Goal: Information Seeking & Learning: Learn about a topic

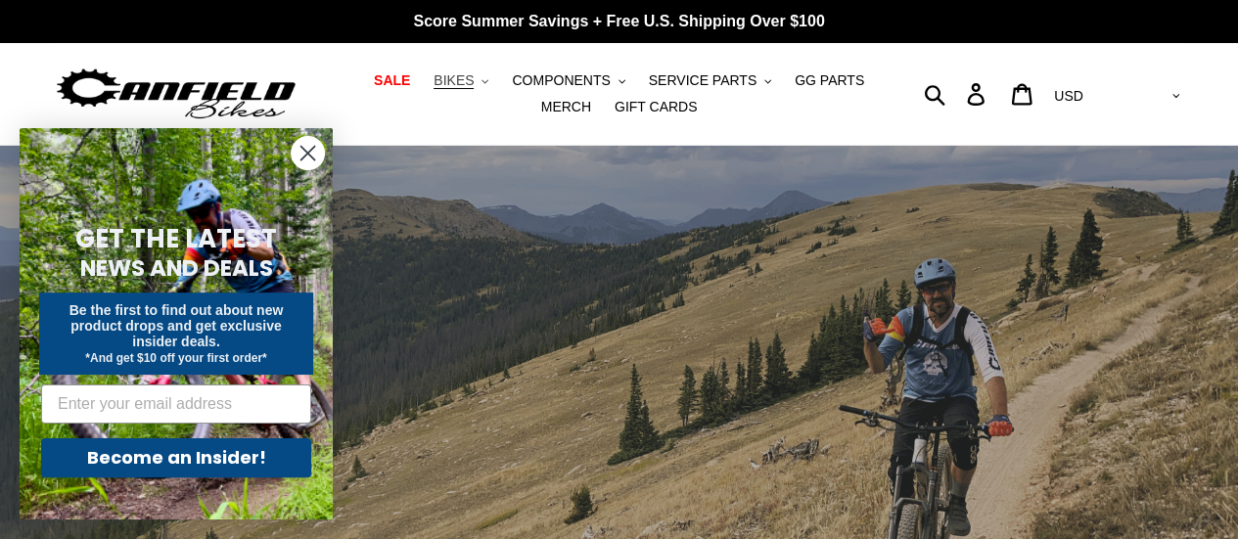
click at [482, 83] on icon ".cls-1{fill:#231f20}" at bounding box center [485, 81] width 7 height 7
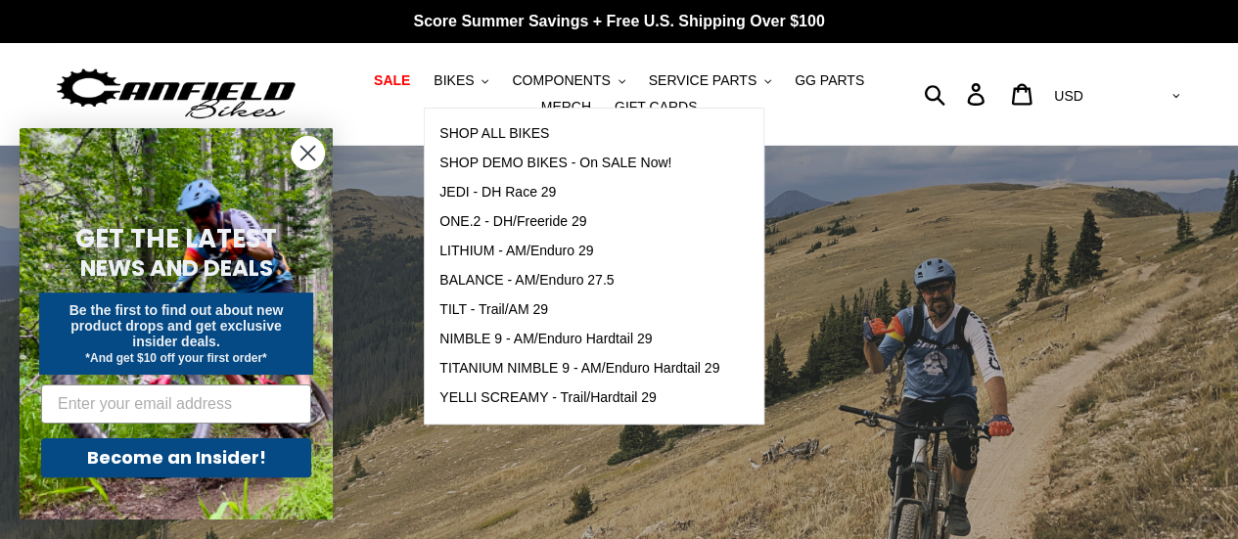
click at [1230, 131] on header "SALE BIKES .cls-1{fill:#231f20} SHOP ALL BIKES SHOP DEMO BIKES - On SALE Now! J…" at bounding box center [619, 94] width 1238 height 103
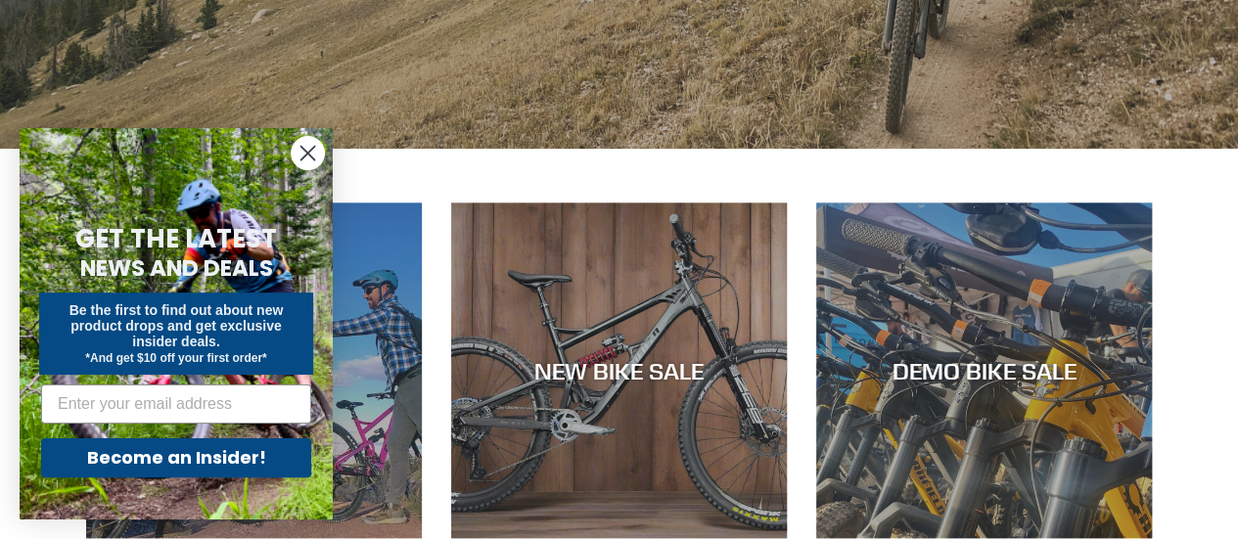
scroll to position [537, 0]
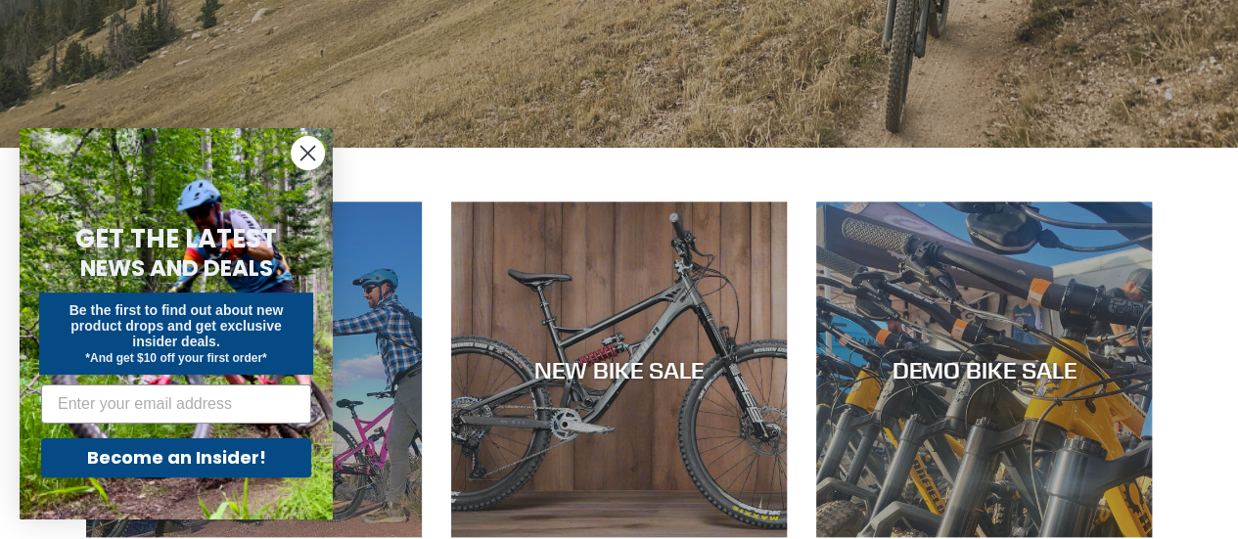
click at [309, 158] on circle "Close dialog" at bounding box center [308, 153] width 32 height 32
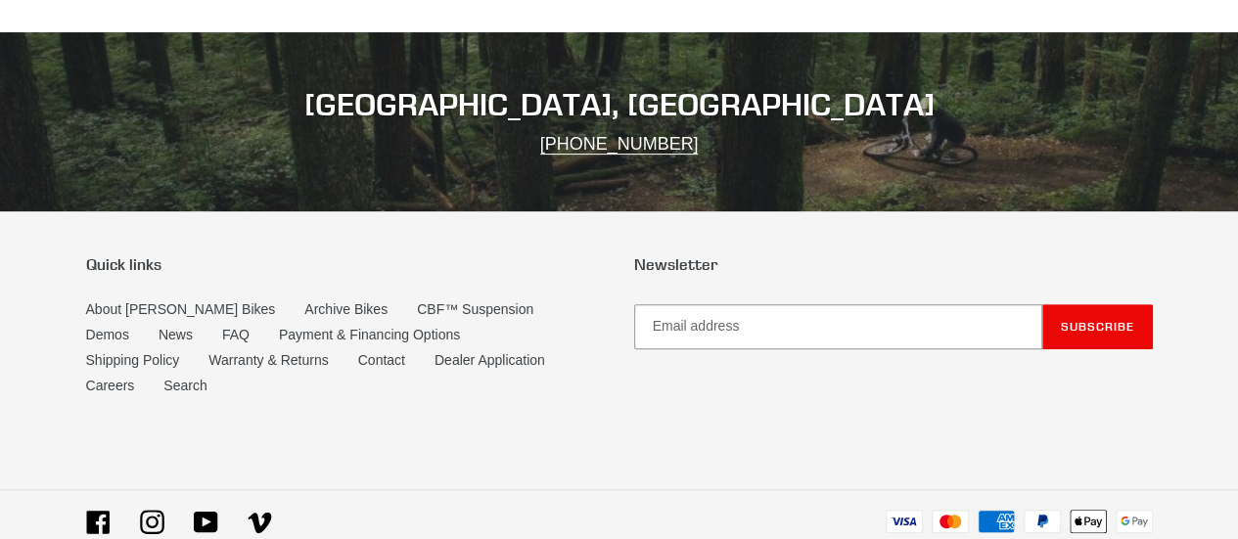
scroll to position [3983, 0]
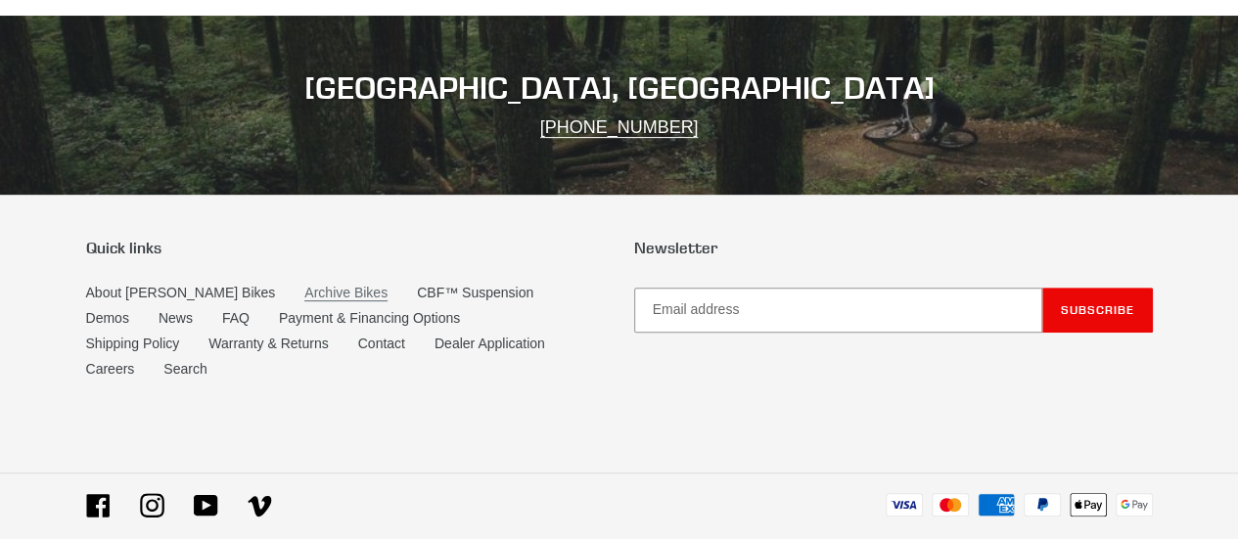
click at [304, 285] on link "Archive Bikes" at bounding box center [345, 293] width 83 height 17
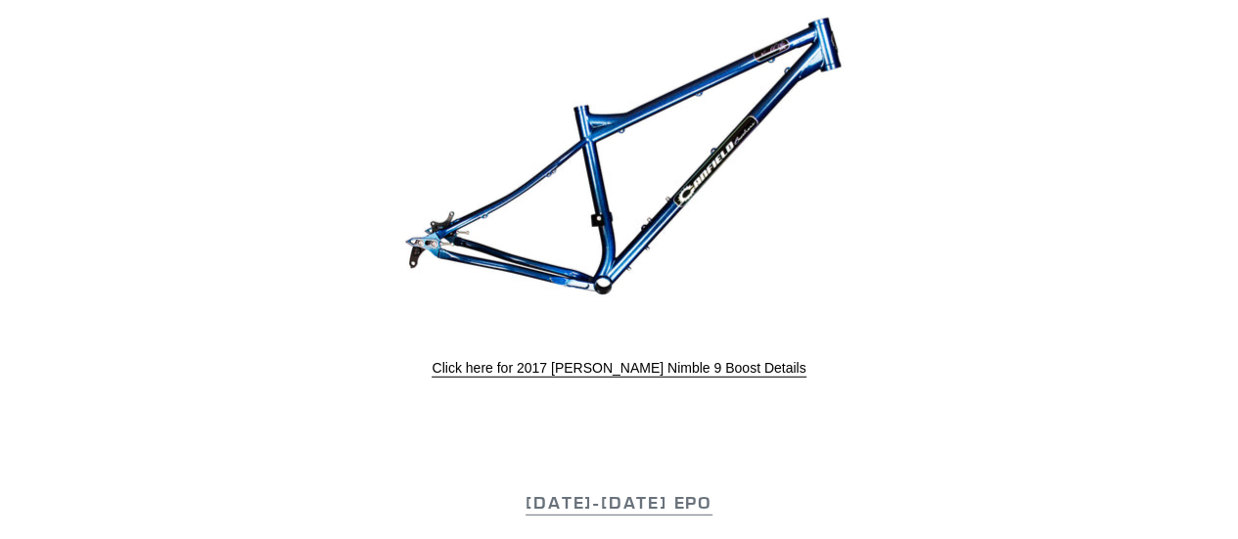
scroll to position [2581, 0]
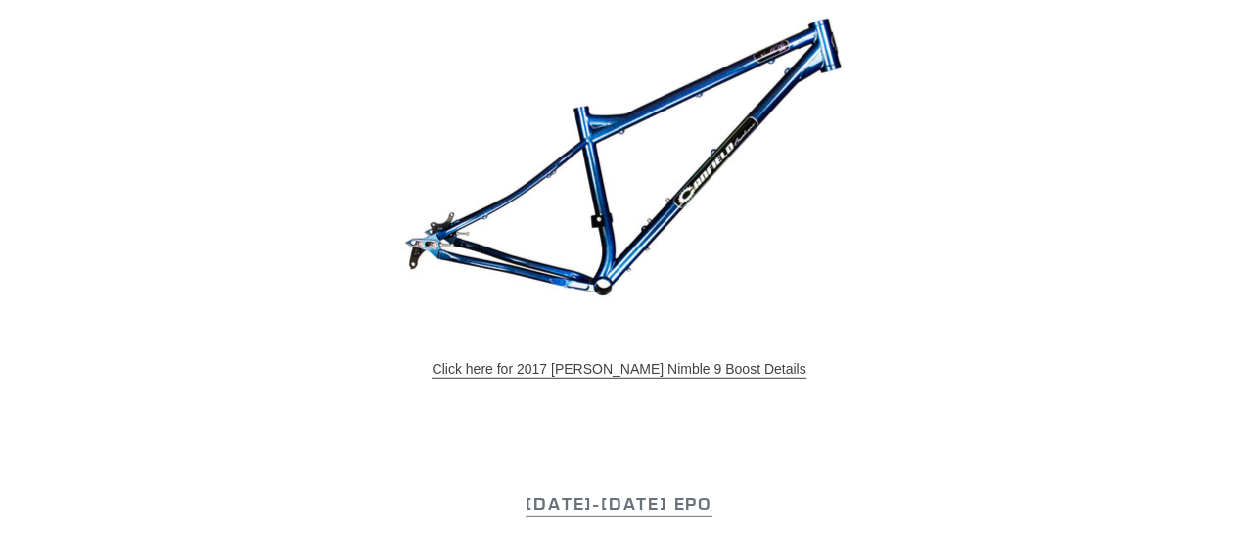
click at [613, 369] on link "Click here for 2017 [PERSON_NAME] Nimble 9 Boost Details" at bounding box center [619, 370] width 374 height 18
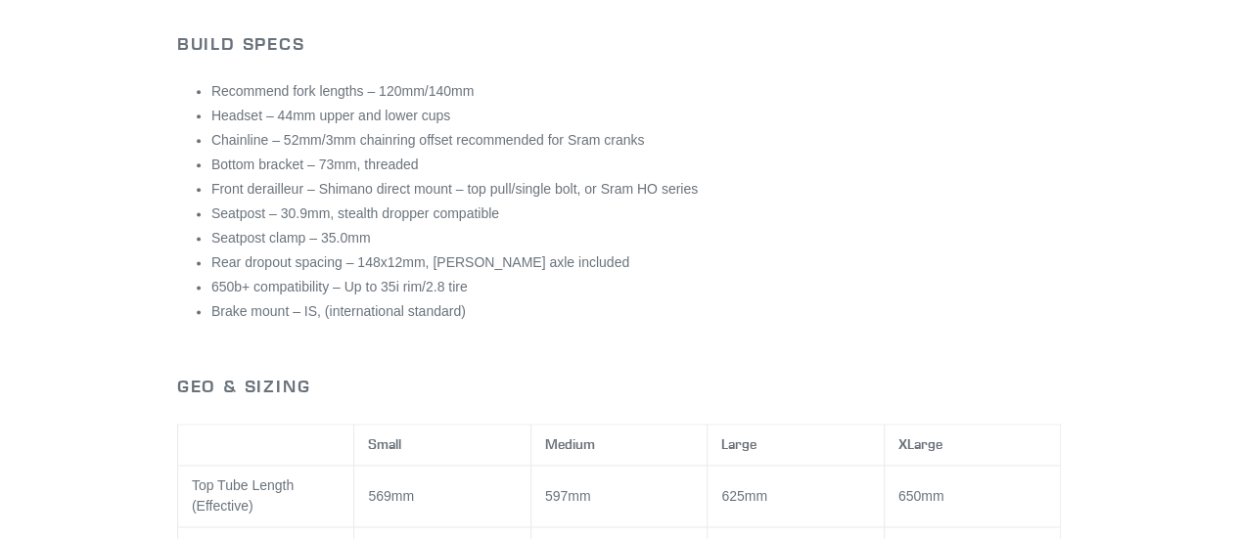
scroll to position [1191, 0]
click at [758, 296] on ul "Recommend fork lengths – 120mm/140mm Headset – 44mm upper and lower cups Chainl…" at bounding box center [636, 198] width 850 height 241
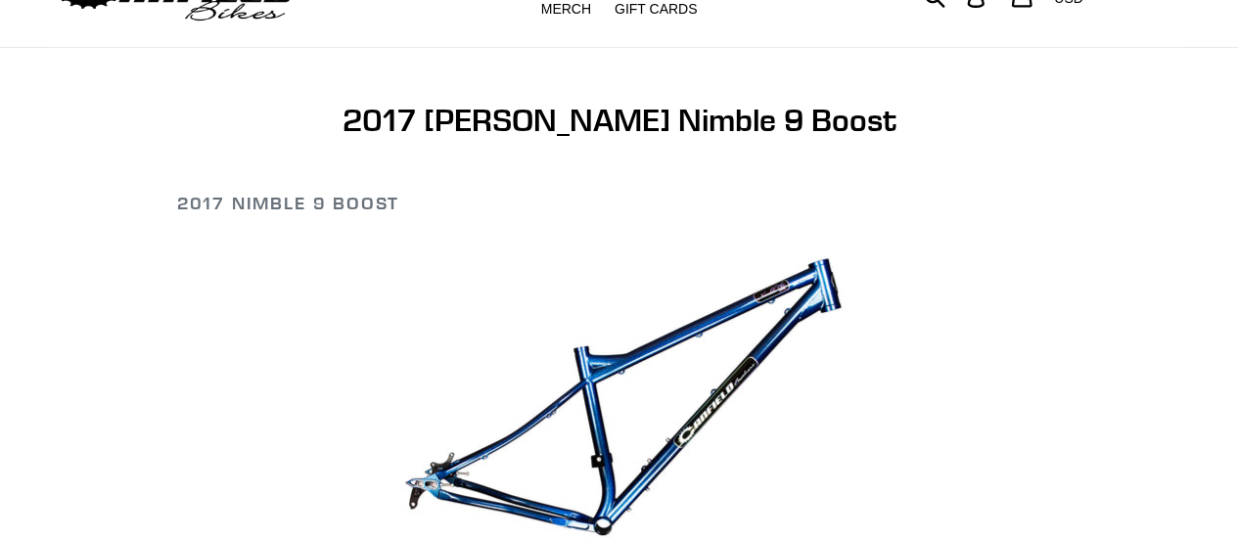
scroll to position [0, 0]
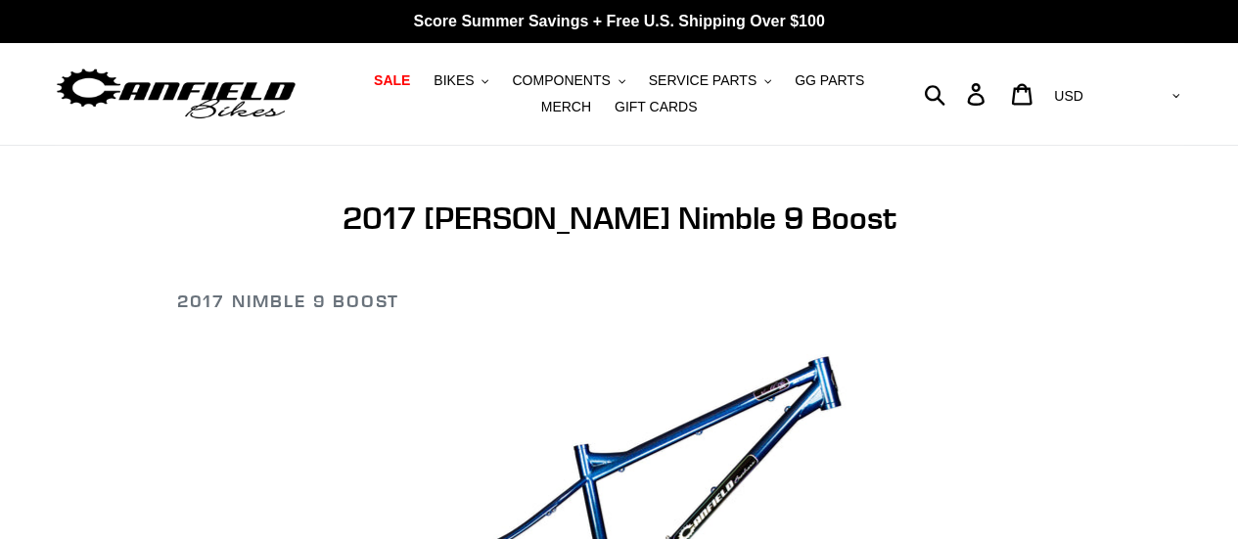
click at [253, 87] on img at bounding box center [176, 95] width 245 height 62
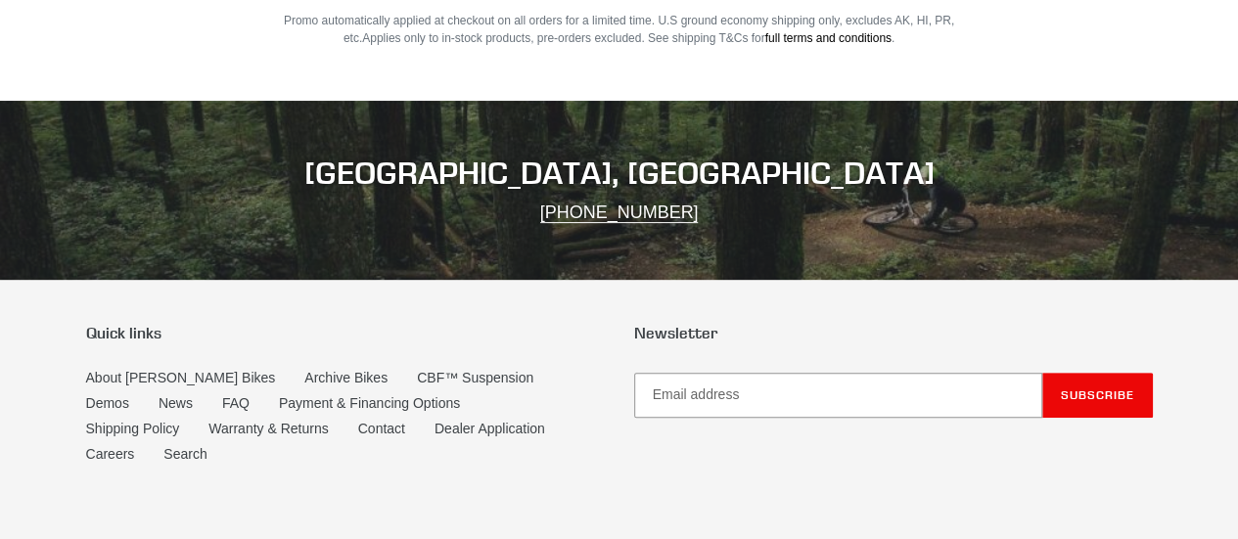
scroll to position [3983, 0]
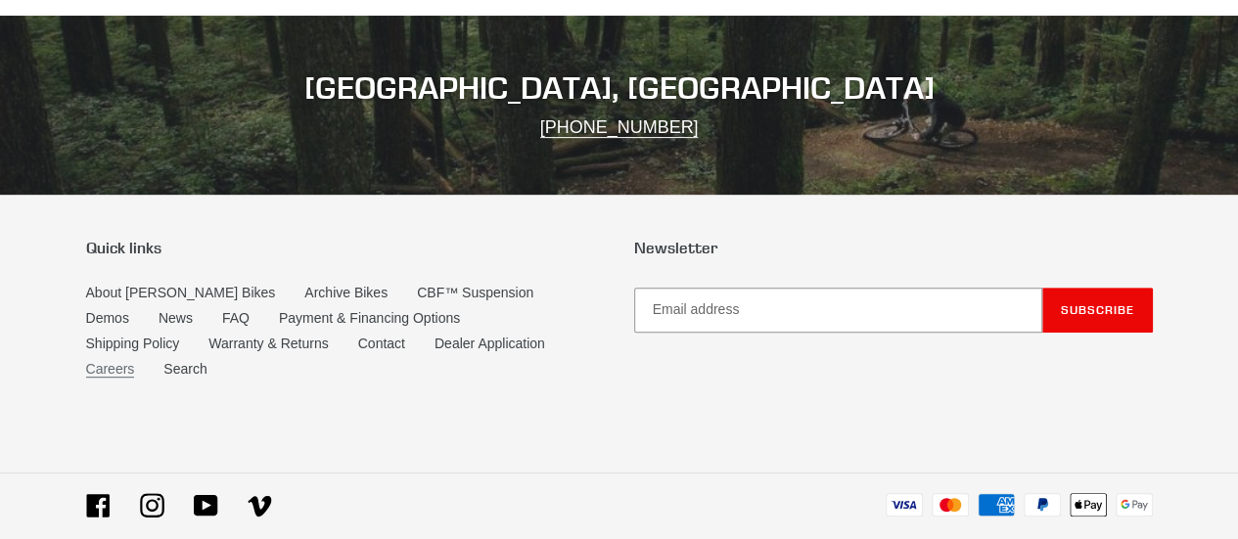
click at [135, 361] on link "Careers" at bounding box center [110, 369] width 49 height 17
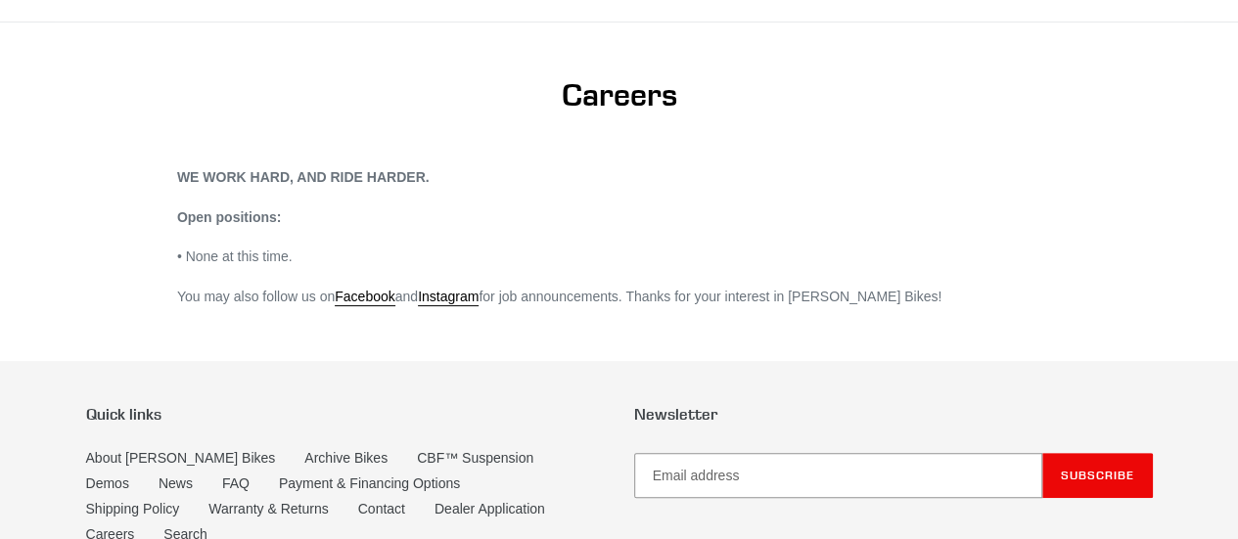
scroll to position [121, 0]
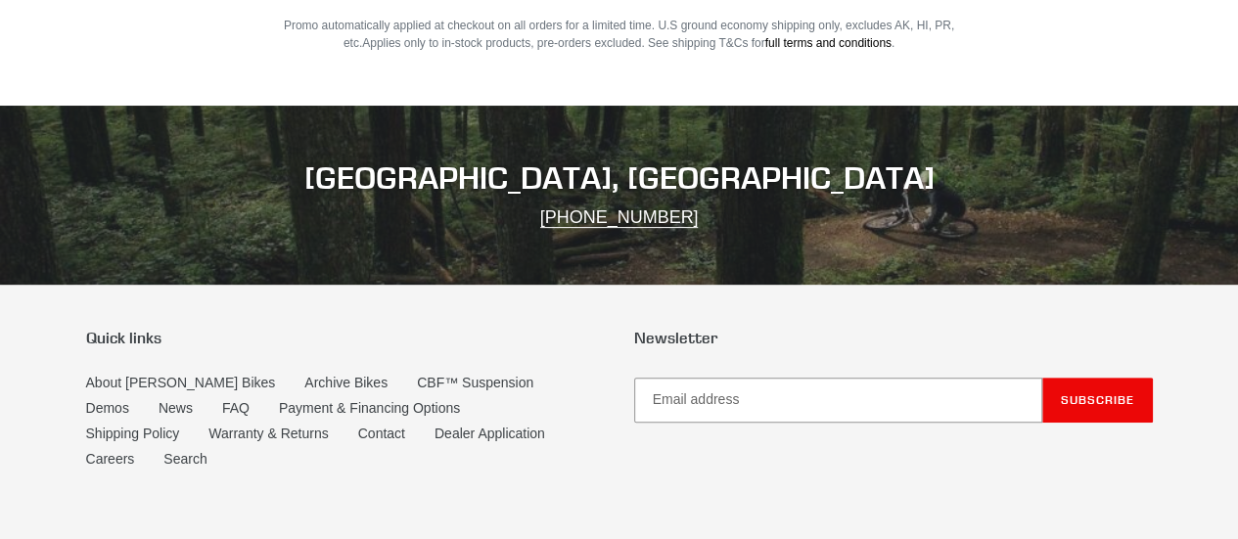
scroll to position [3983, 0]
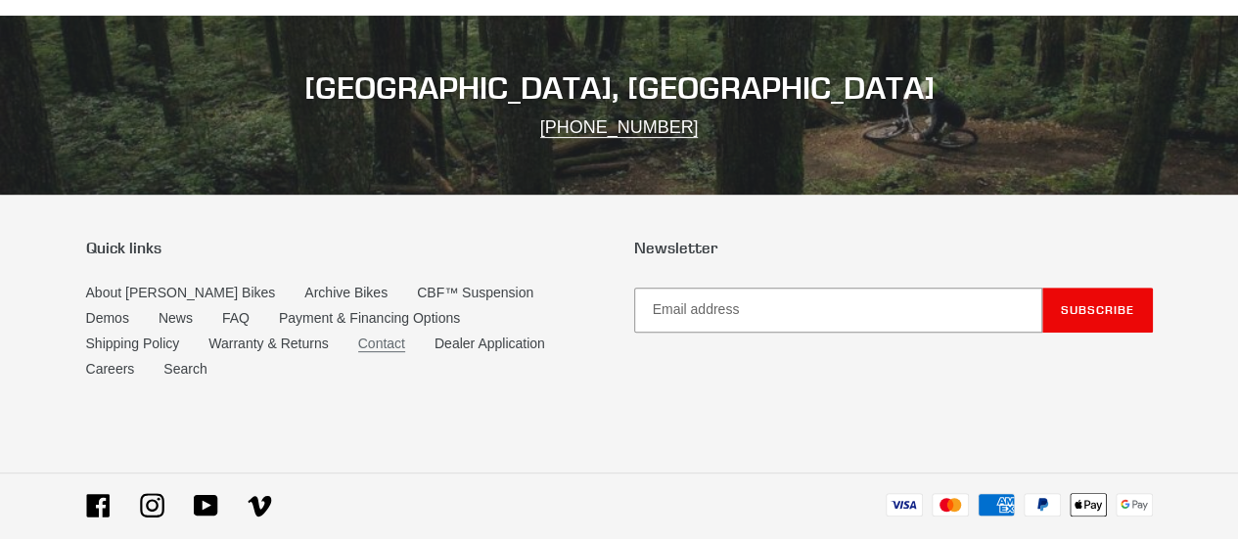
click at [358, 336] on link "Contact" at bounding box center [381, 344] width 47 height 17
